Goal: Transaction & Acquisition: Purchase product/service

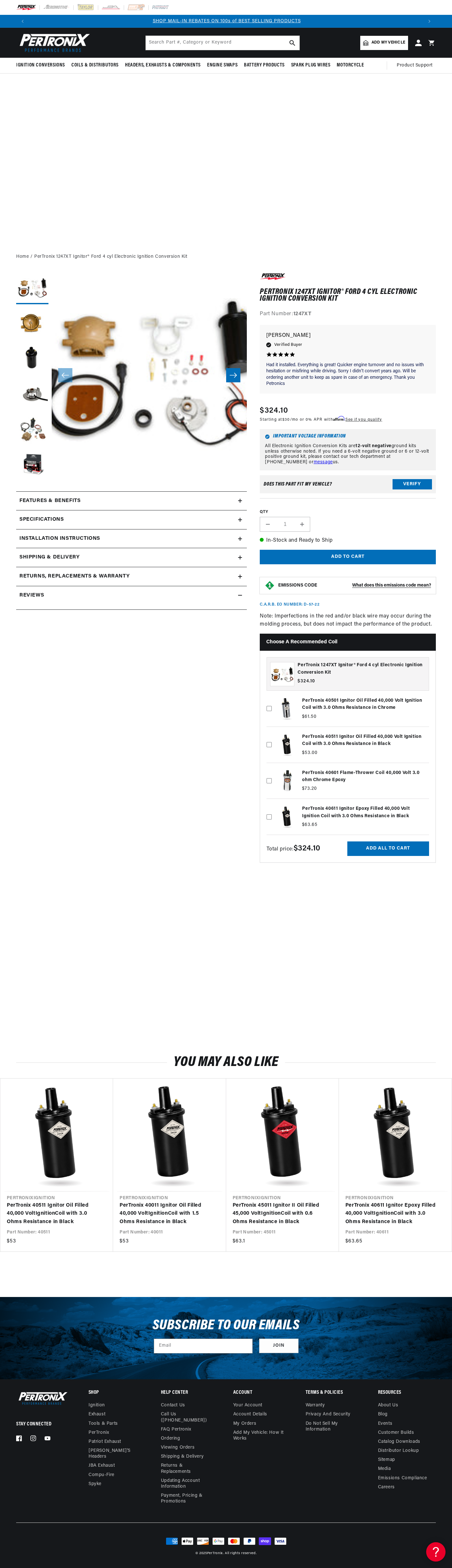
scroll to position [0, 394]
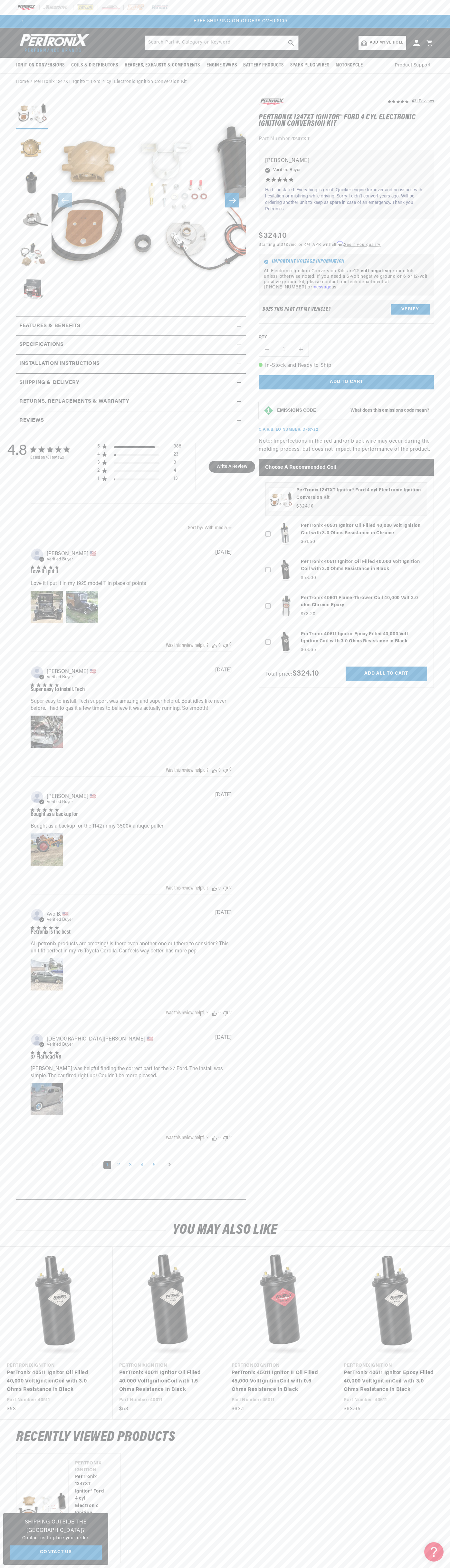
scroll to position [0, 784]
click at [9, 24] on slideshow-component "BUY AN IGNITION CONVERSION, GET 50% OFF THE MATCHING COIL SHOP MAIL-IN REBATES …" at bounding box center [225, 21] width 450 height 13
click at [438, 1559] on icon at bounding box center [434, 1552] width 10 height 49
click at [62, 1567] on html "Skip to content Your cart Your cart is empty Get the right parts the first time…" at bounding box center [225, 784] width 450 height 1568
click at [4, 275] on section "431 Reviews" at bounding box center [225, 650] width 450 height 1119
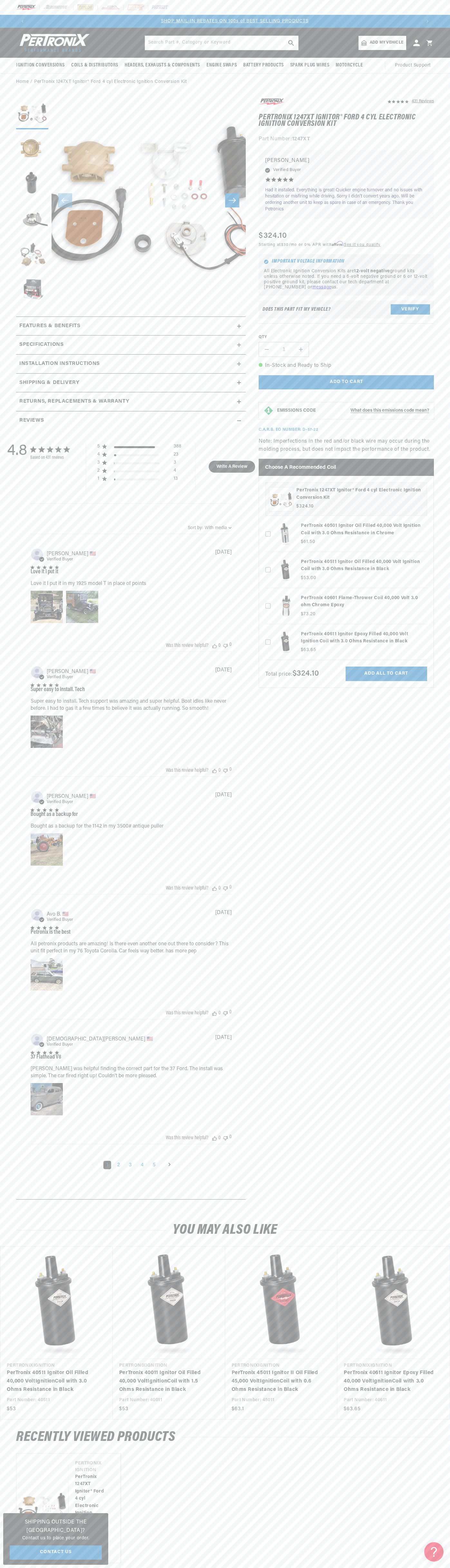
scroll to position [0, 392]
